Goal: Task Accomplishment & Management: Manage account settings

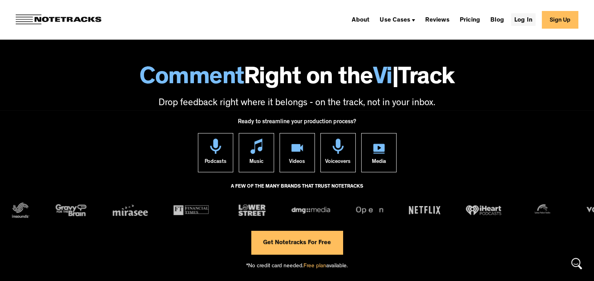
click at [528, 20] on link "Log In" at bounding box center [523, 19] width 24 height 13
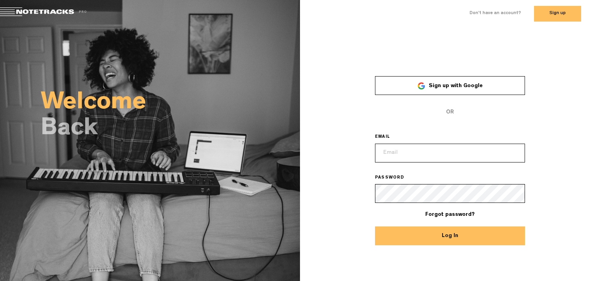
click at [427, 154] on input "email" at bounding box center [450, 153] width 150 height 19
type input "info@emeraldlakebooks.com"
click at [427, 234] on button "Log In" at bounding box center [450, 236] width 150 height 19
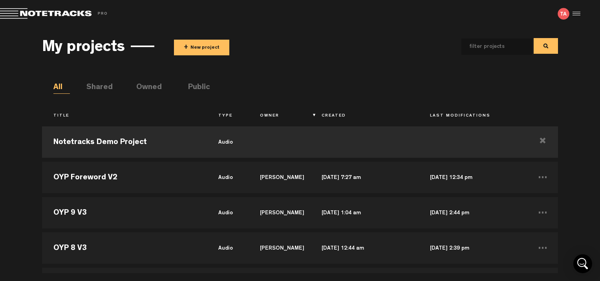
click at [0, 153] on html "Version: 1.1.20-prod, Build 1259, Hash: gb78ca87, Branch: master X Your screen …" at bounding box center [300, 140] width 600 height 281
